Goal: Information Seeking & Learning: Learn about a topic

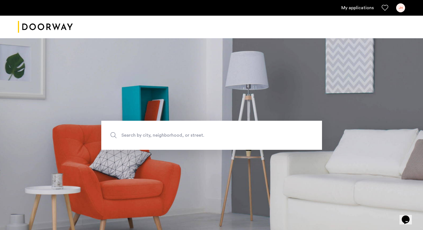
click at [355, 9] on link "My applications" at bounding box center [357, 7] width 32 height 7
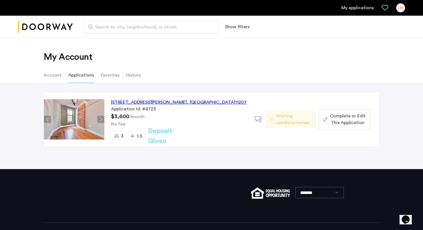
click at [127, 103] on div "620 Wilson Avenue, Unit 3L, Brooklyn , NY 11207" at bounding box center [179, 102] width 136 height 7
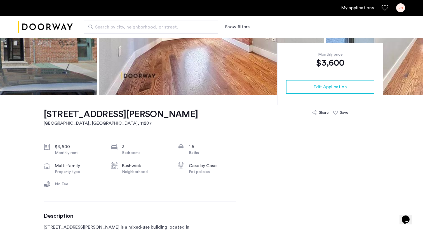
scroll to position [112, 0]
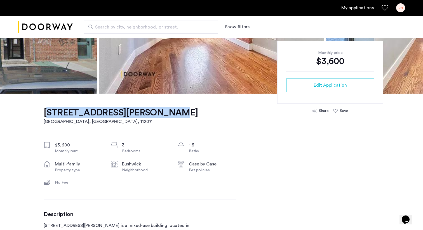
drag, startPoint x: 36, startPoint y: 112, endPoint x: 151, endPoint y: 115, distance: 114.9
copy h1 "[STREET_ADDRESS][PERSON_NAME]"
